Goal: Task Accomplishment & Management: Manage account settings

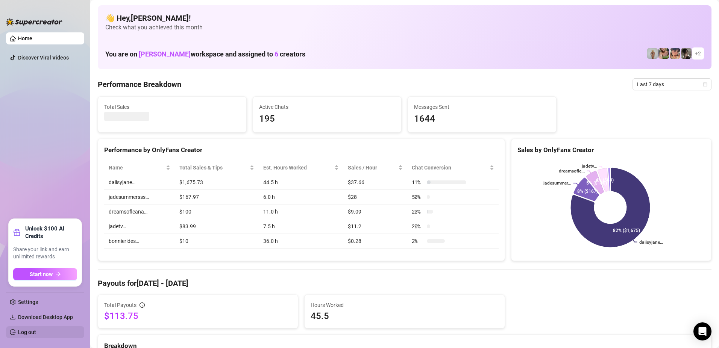
click at [32, 329] on link "Log out" at bounding box center [27, 332] width 18 height 6
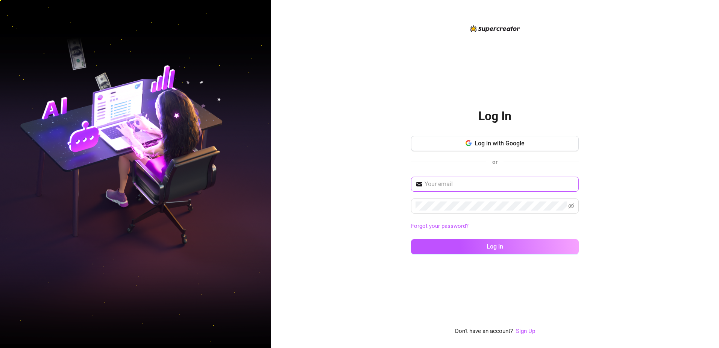
click at [508, 178] on span at bounding box center [495, 183] width 168 height 15
click at [492, 182] on input "text" at bounding box center [500, 183] width 150 height 9
type input "[EMAIL_ADDRESS][DOMAIN_NAME]"
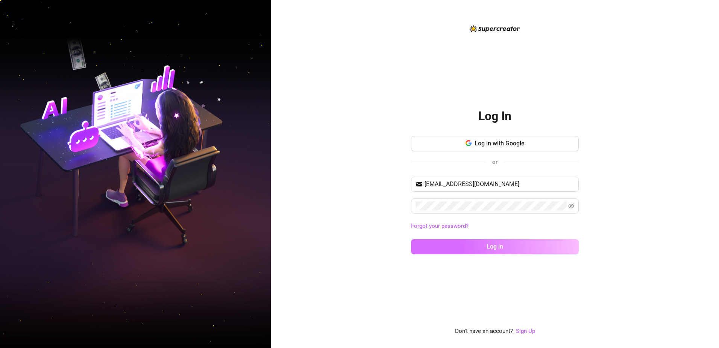
click at [470, 244] on button "Log in" at bounding box center [495, 246] width 168 height 15
